Goal: Find contact information: Find contact information

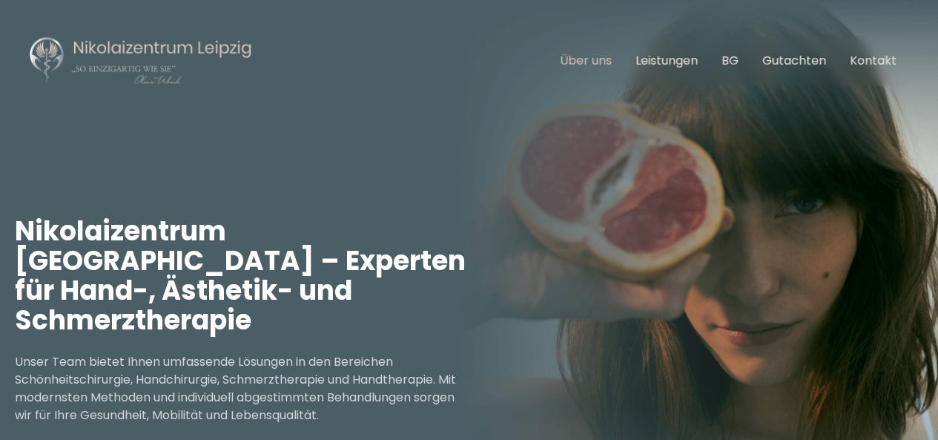
click at [607, 59] on link "Über uns" at bounding box center [586, 60] width 52 height 17
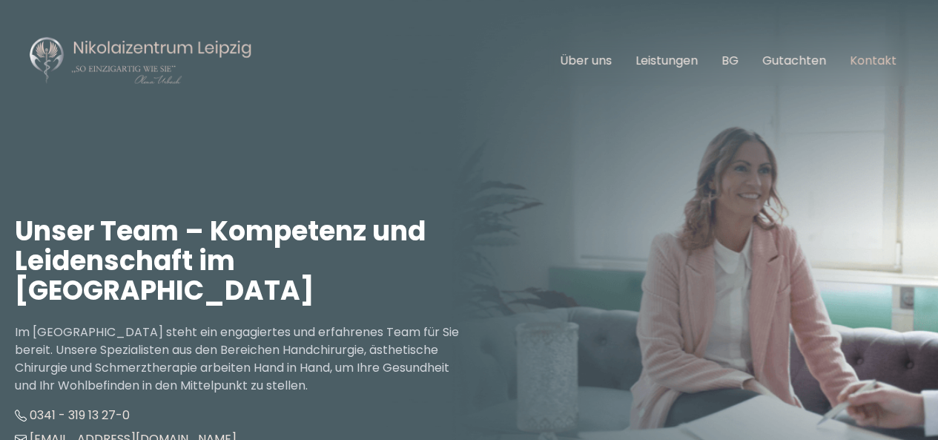
click at [897, 58] on link "Kontakt" at bounding box center [873, 60] width 47 height 17
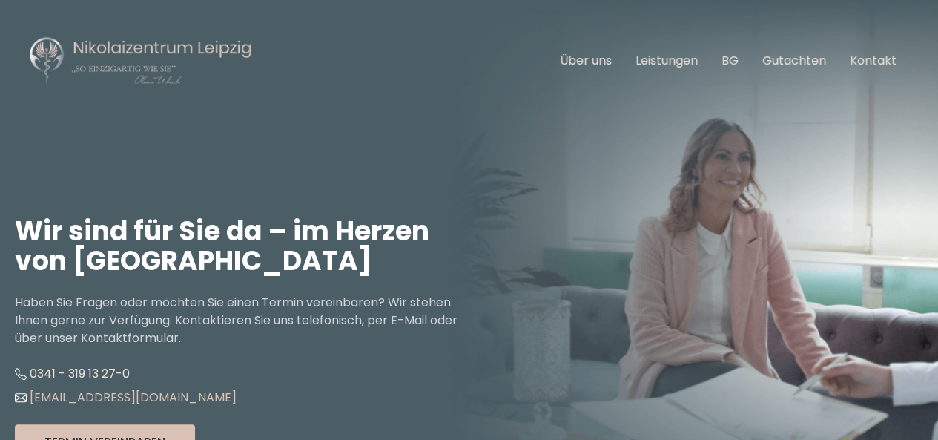
drag, startPoint x: 206, startPoint y: 397, endPoint x: 16, endPoint y: 392, distance: 189.9
click at [16, 391] on li "[EMAIL_ADDRESS][DOMAIN_NAME]" at bounding box center [242, 398] width 455 height 24
copy link "[EMAIL_ADDRESS][DOMAIN_NAME]"
